Goal: Information Seeking & Learning: Learn about a topic

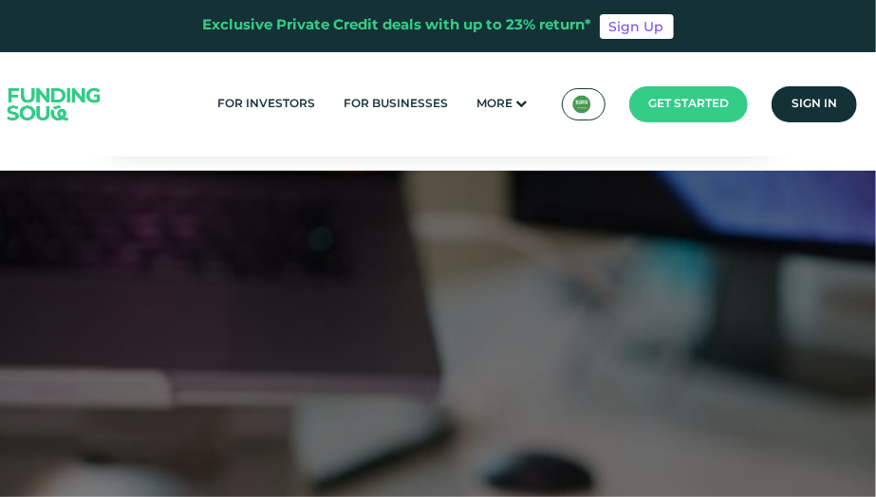
drag, startPoint x: 880, startPoint y: 12, endPoint x: 877, endPoint y: 124, distance: 112.0
click at [875, 124] on html "Exclusive Private Credit deals with up to 23% return* Sign Up For Investors For…" at bounding box center [438, 248] width 876 height 497
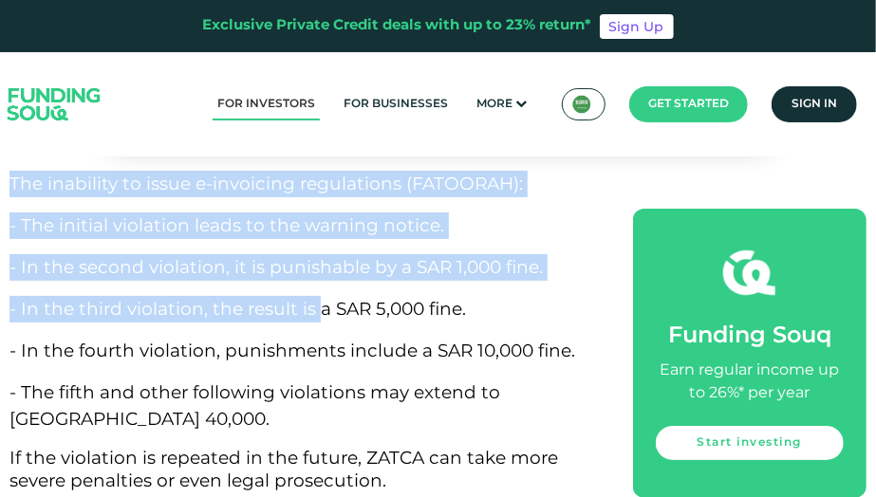
scroll to position [12815, 0]
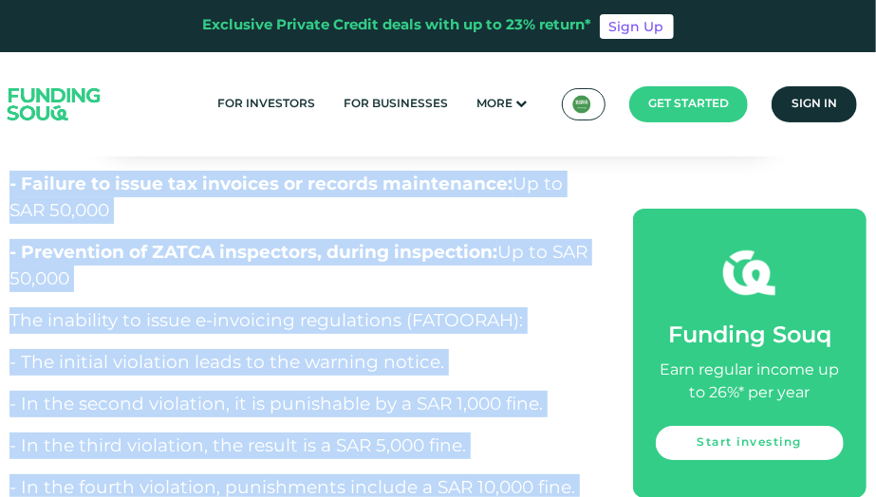
drag, startPoint x: 19, startPoint y: 307, endPoint x: 462, endPoint y: 382, distance: 449.6
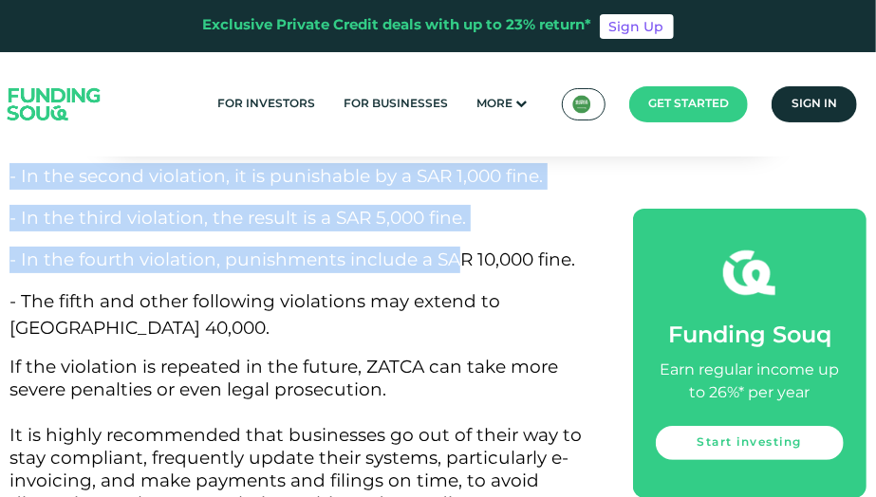
scroll to position [12893, 0]
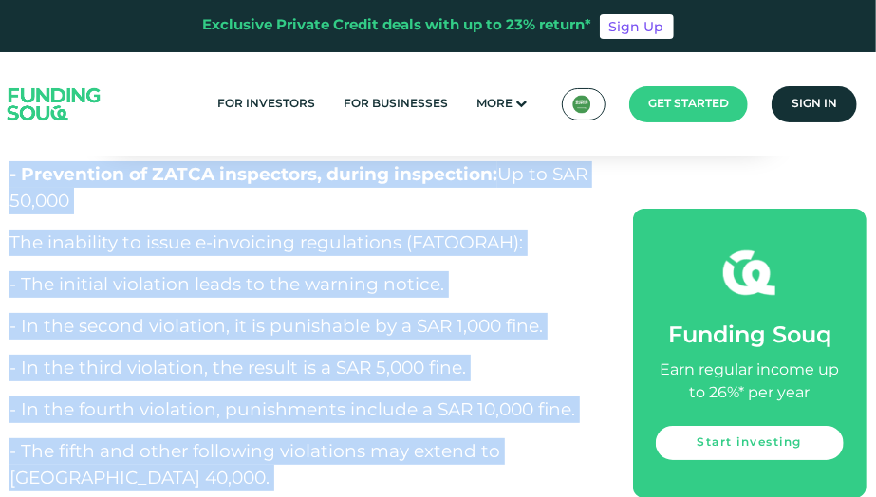
drag, startPoint x: 14, startPoint y: 229, endPoint x: 468, endPoint y: 306, distance: 460.1
copy div "4896 LOR Ipsu do Sitam Consec - Adipiscing Elits Doeiusmod Tempori Utla Etdolor…"
